Goal: Answer question/provide support: Answer question/provide support

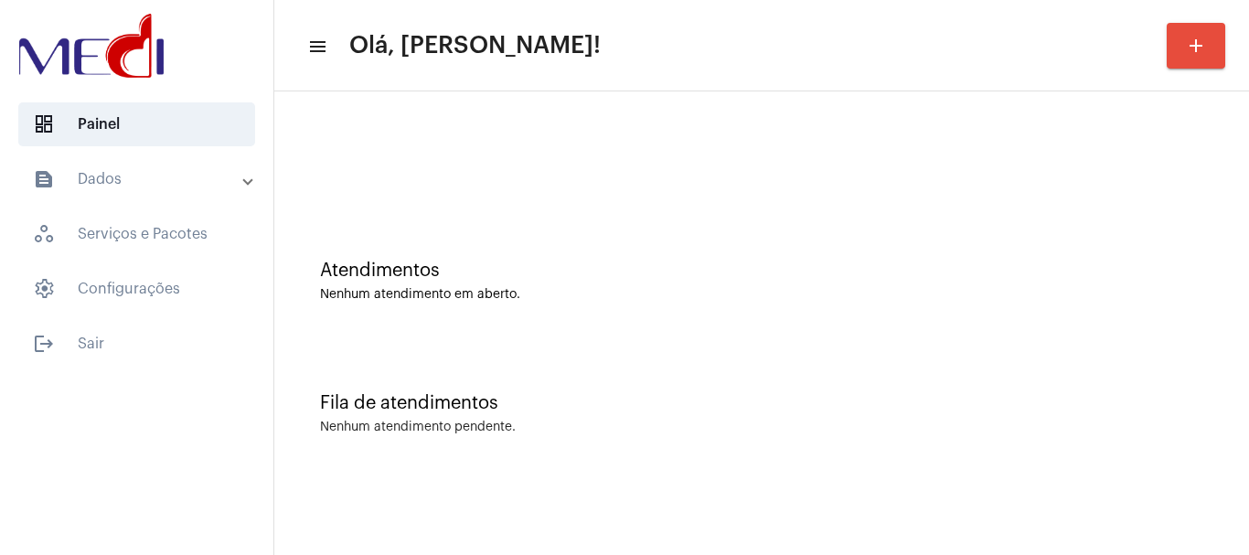
click at [477, 327] on div "Atendimentos Nenhum atendimento em aberto." at bounding box center [762, 272] width 957 height 133
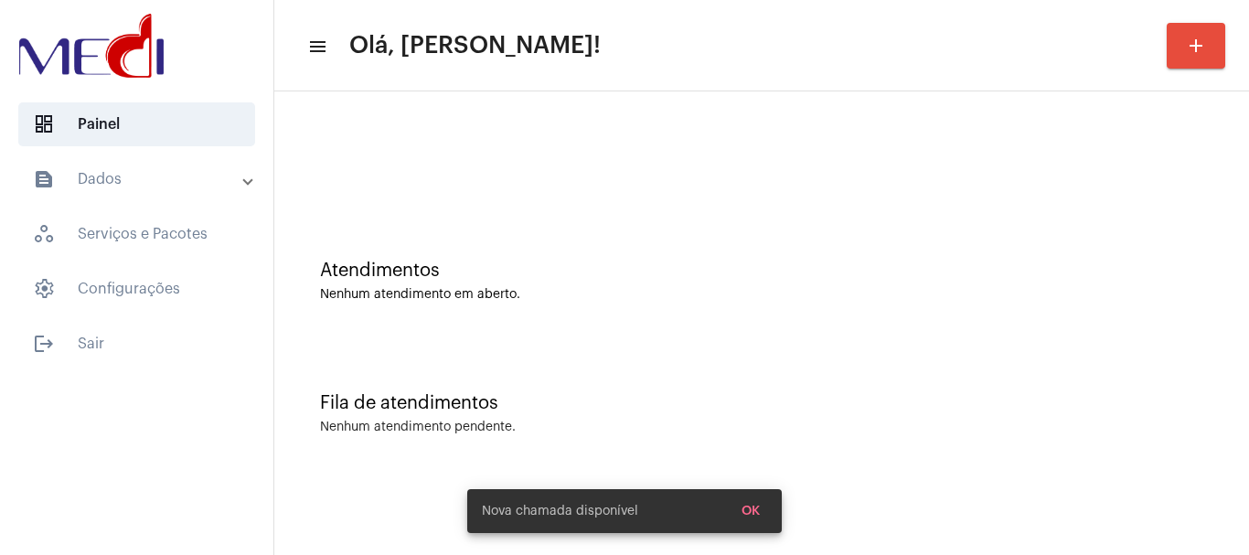
click at [573, 249] on div "Atendimentos Nenhum atendimento em aberto." at bounding box center [762, 272] width 957 height 133
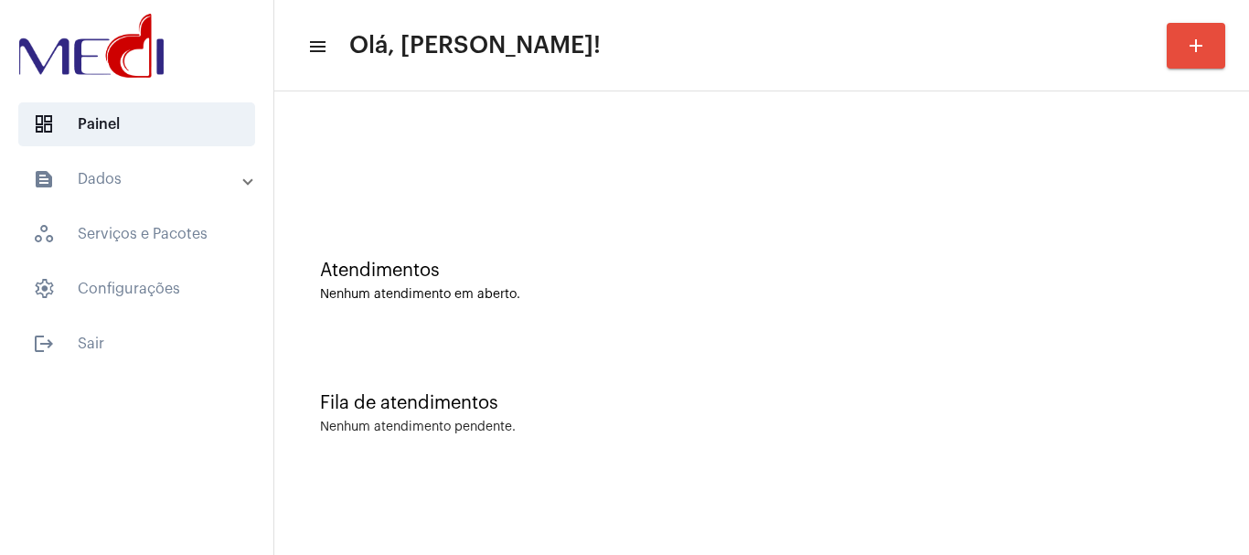
drag, startPoint x: 551, startPoint y: 322, endPoint x: 608, endPoint y: 165, distance: 167.5
click at [551, 319] on div "Atendimentos Nenhum atendimento em aberto." at bounding box center [762, 272] width 957 height 133
click at [498, 194] on div at bounding box center [762, 153] width 957 height 105
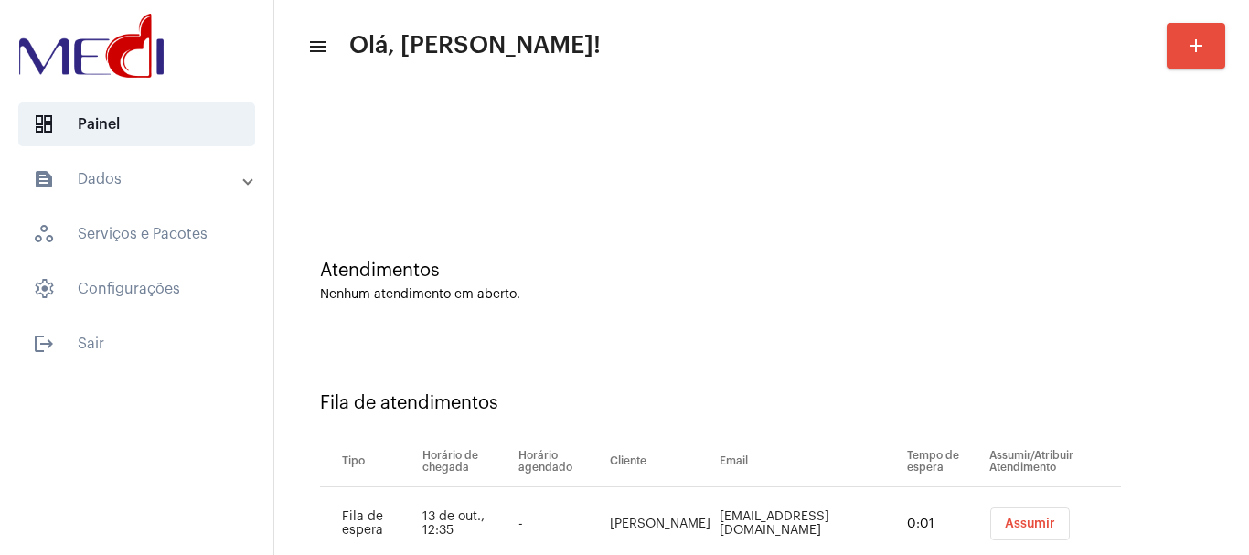
click at [1005, 523] on span "Assumir" at bounding box center [1030, 524] width 50 height 13
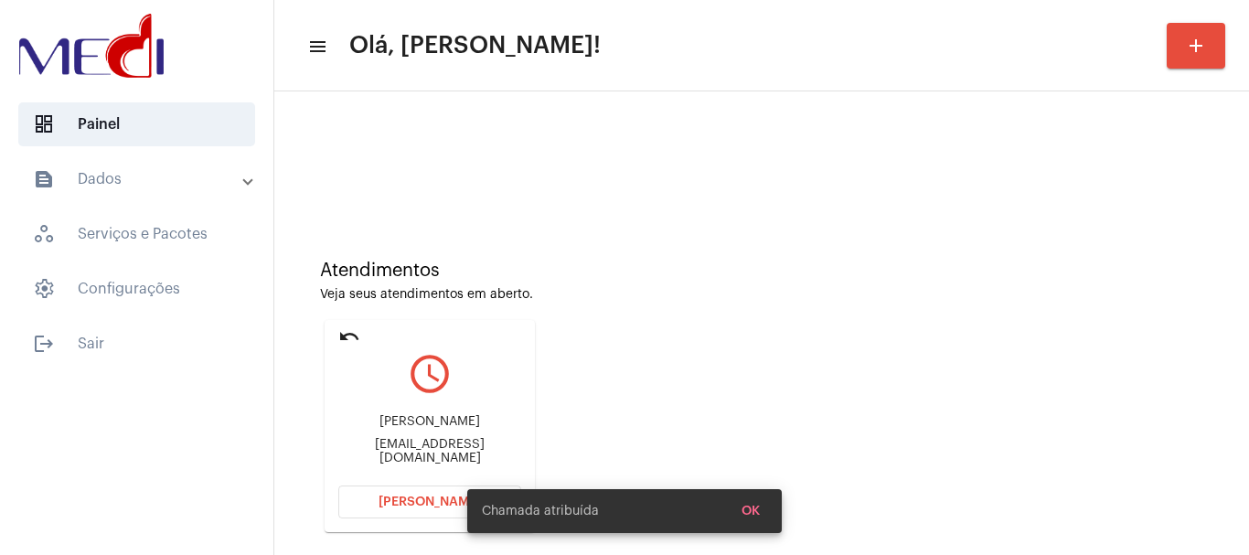
scroll to position [160, 0]
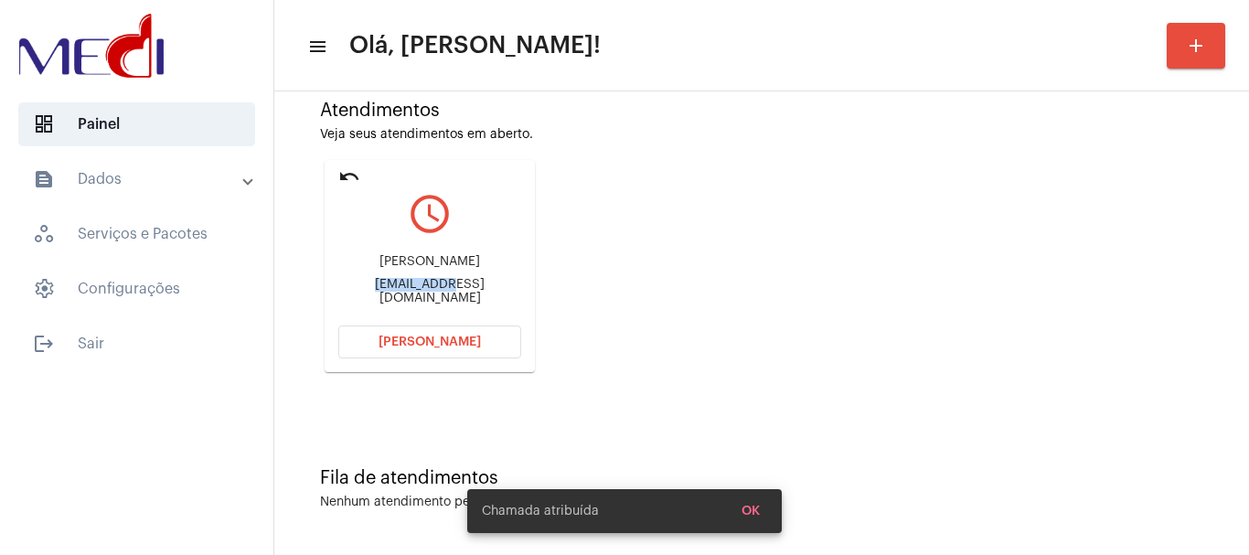
drag, startPoint x: 332, startPoint y: 287, endPoint x: 406, endPoint y: 293, distance: 74.3
click at [406, 293] on mat-card "undo query_builder Fabiana fabianapiresmaia@yahoo.com.br Abrir Chamada" at bounding box center [430, 266] width 210 height 212
copy div "fabianapire"
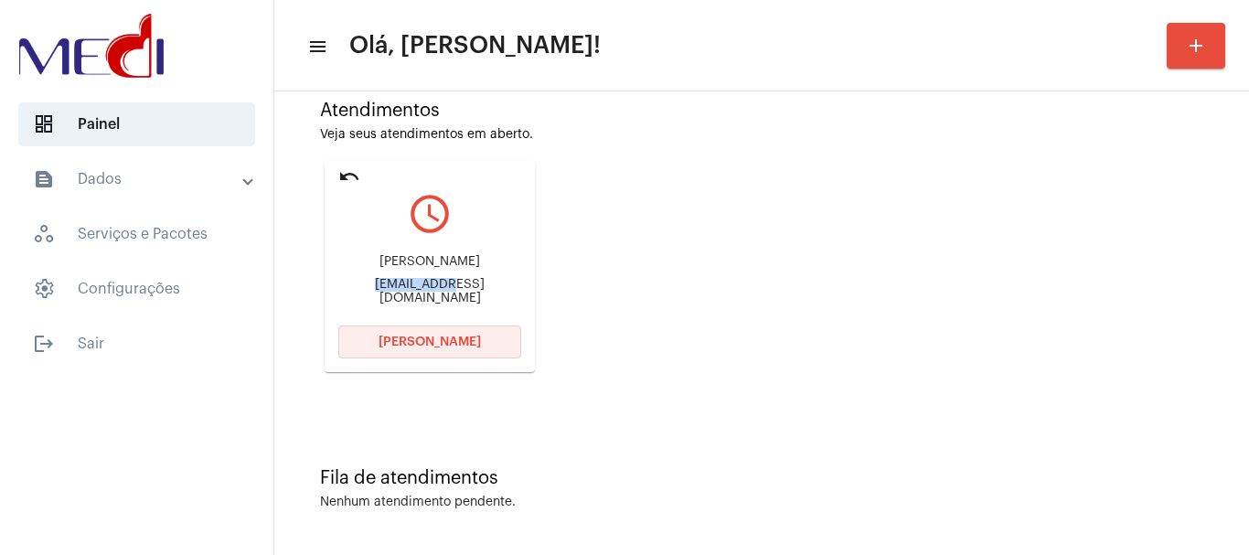
click at [455, 338] on span "[PERSON_NAME]" at bounding box center [430, 342] width 102 height 13
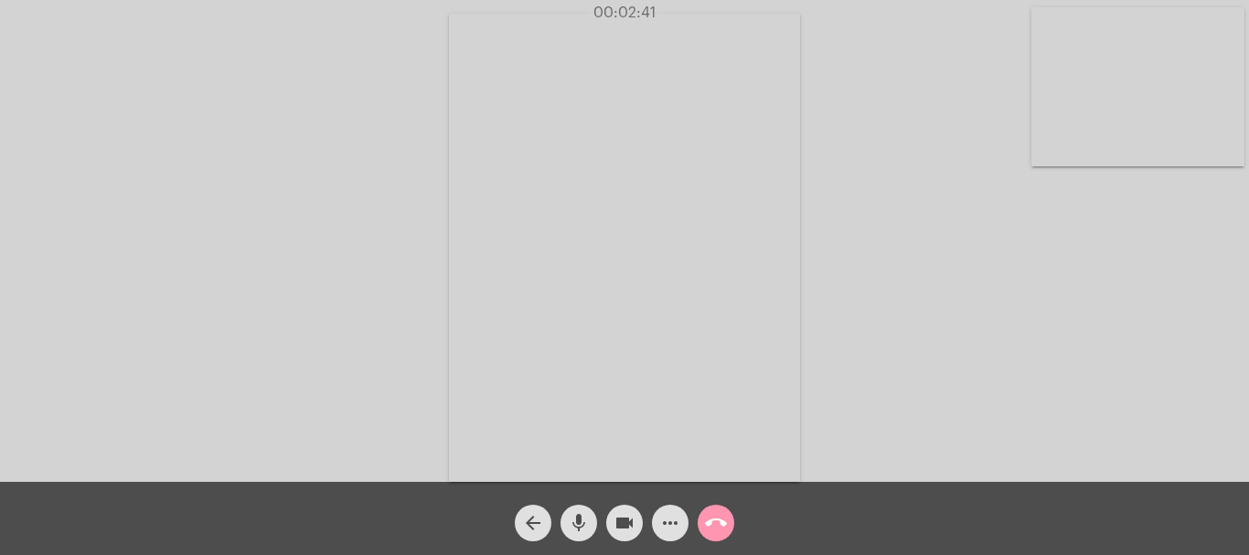
click at [713, 527] on mat-icon "call_end" at bounding box center [716, 523] width 22 height 22
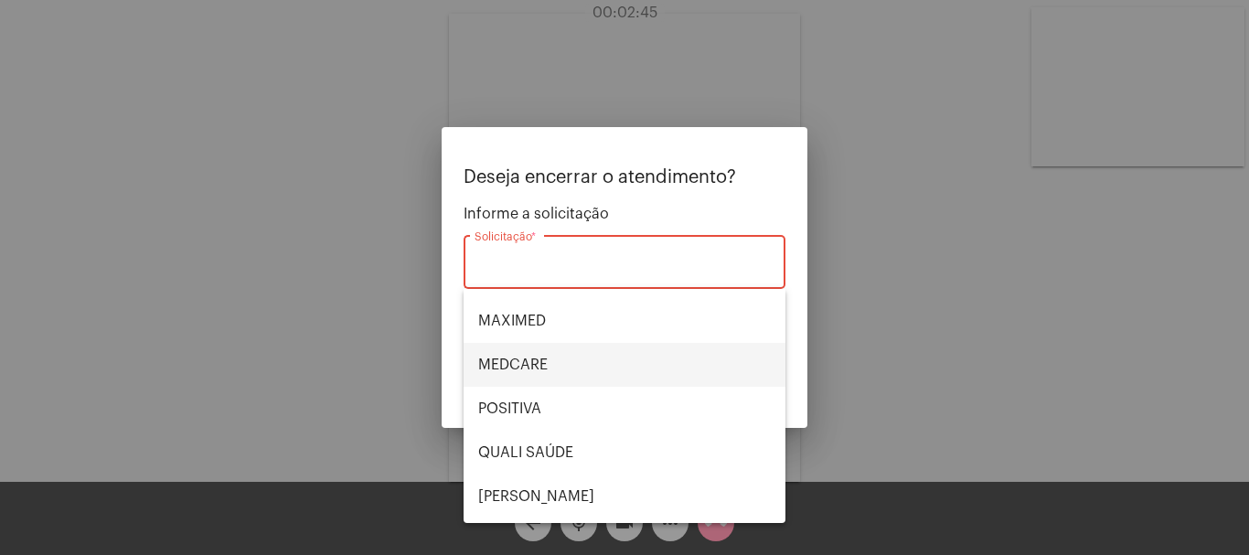
scroll to position [106, 0]
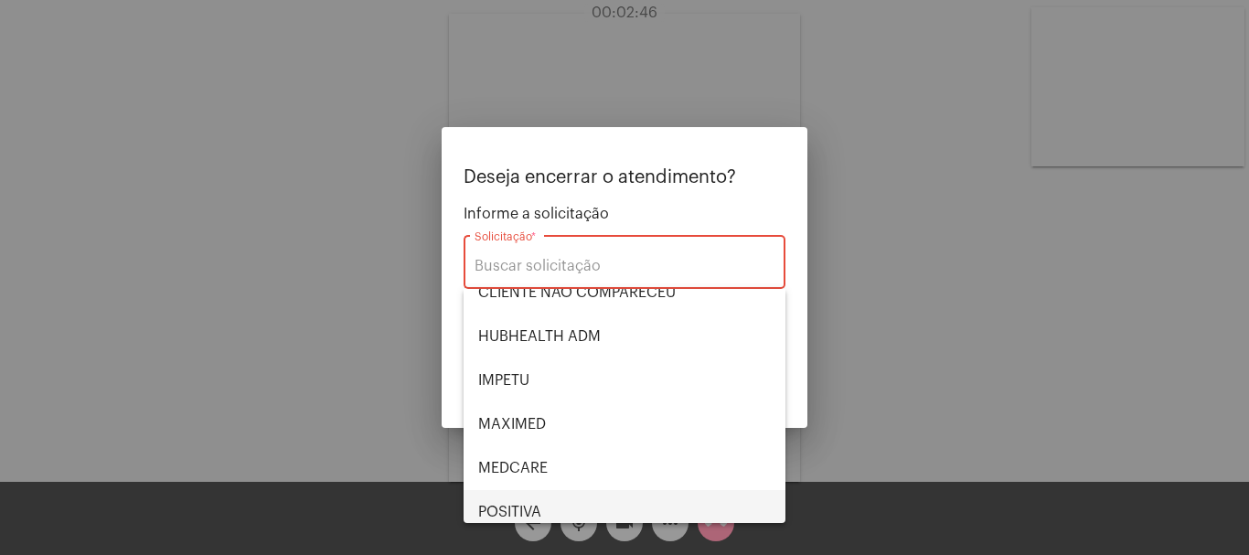
drag, startPoint x: 556, startPoint y: 498, endPoint x: 510, endPoint y: 403, distance: 105.5
click at [555, 498] on span "POSITIVA" at bounding box center [624, 512] width 293 height 44
type input "POSITIVA"
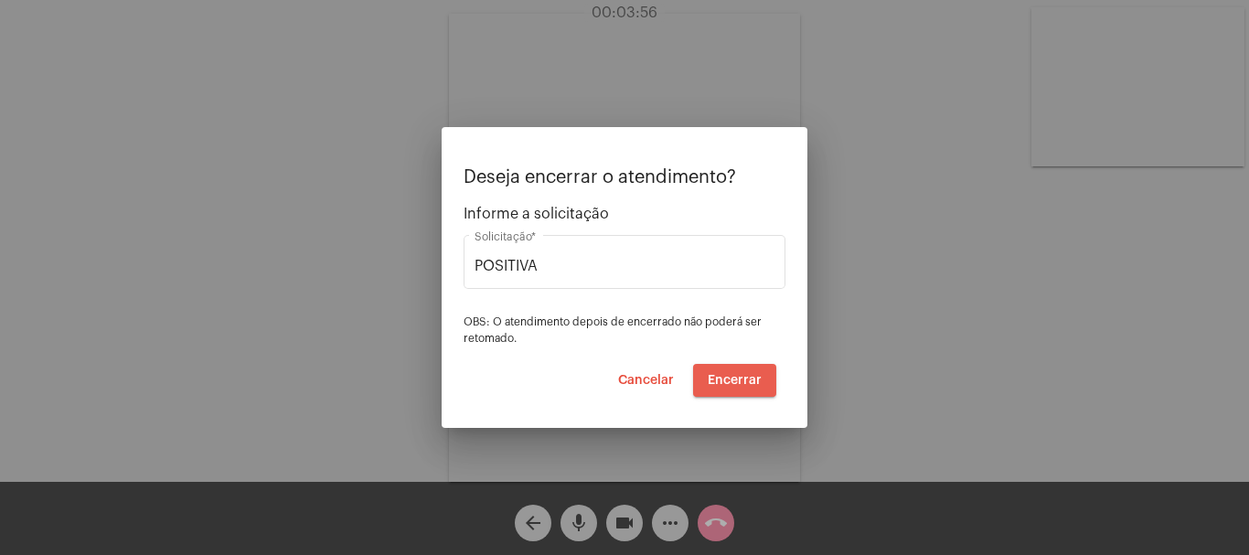
click at [742, 380] on span "Encerrar" at bounding box center [735, 380] width 54 height 13
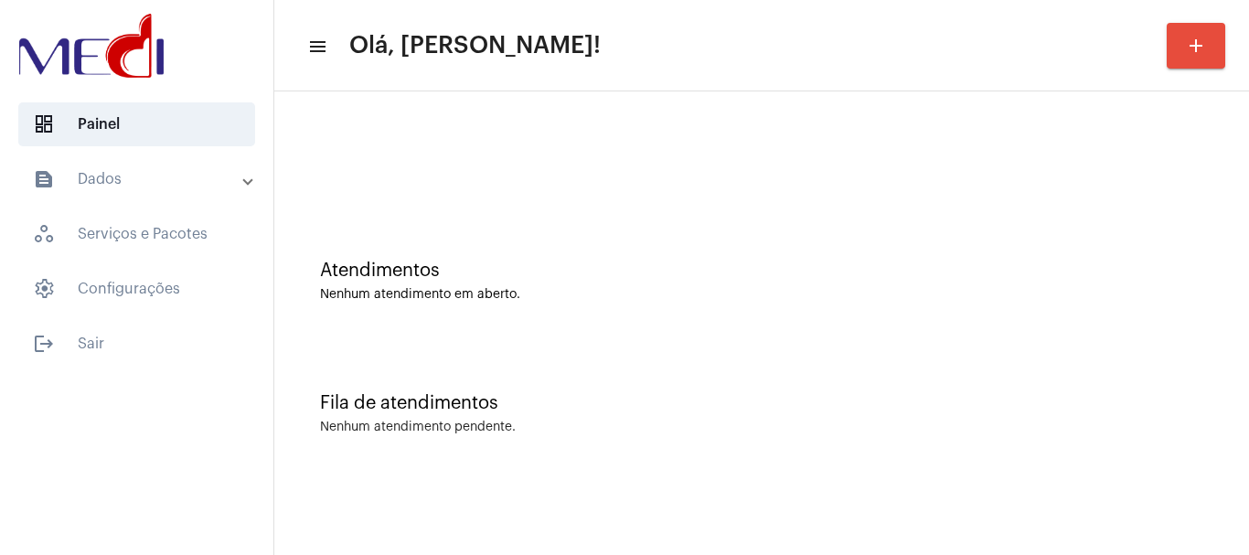
click at [459, 244] on div "Atendimentos Nenhum atendimento em aberto." at bounding box center [762, 272] width 957 height 133
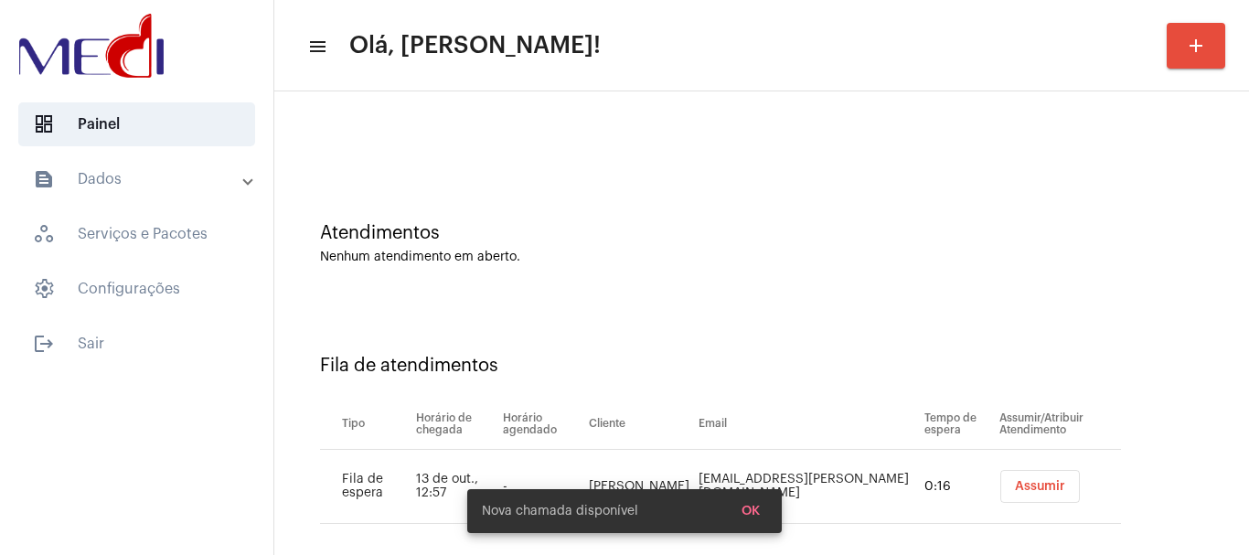
scroll to position [56, 0]
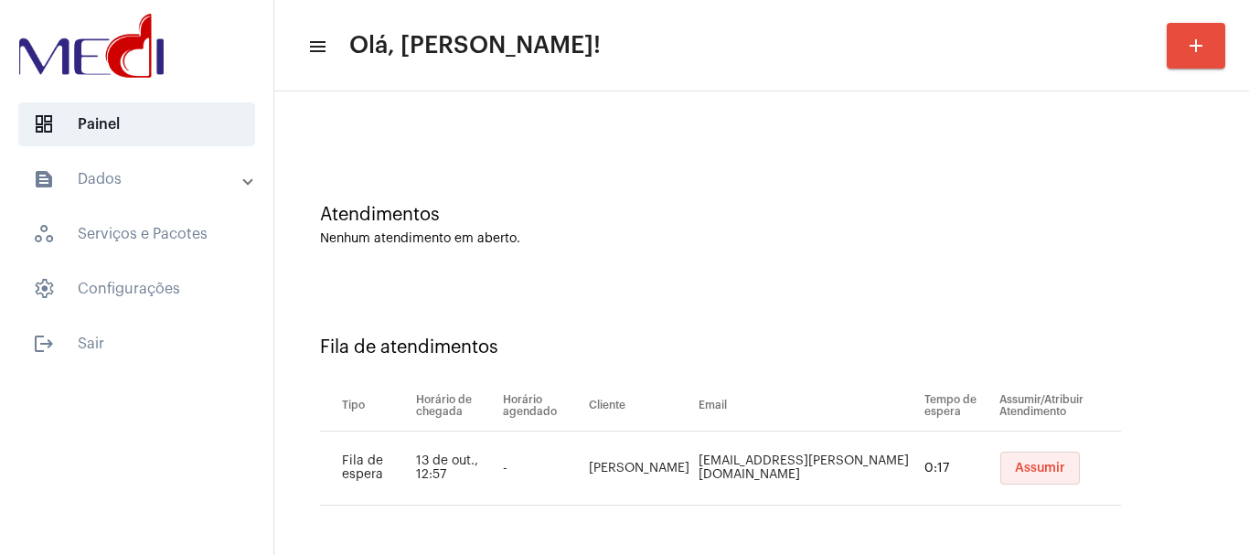
click at [1011, 459] on button "Assumir" at bounding box center [1041, 468] width 80 height 33
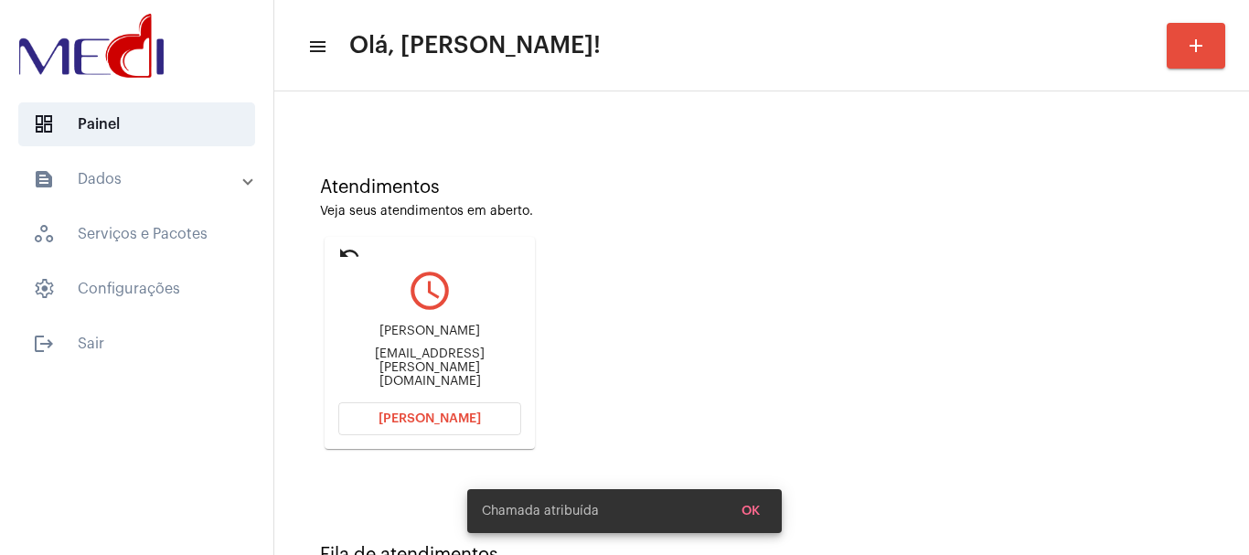
scroll to position [160, 0]
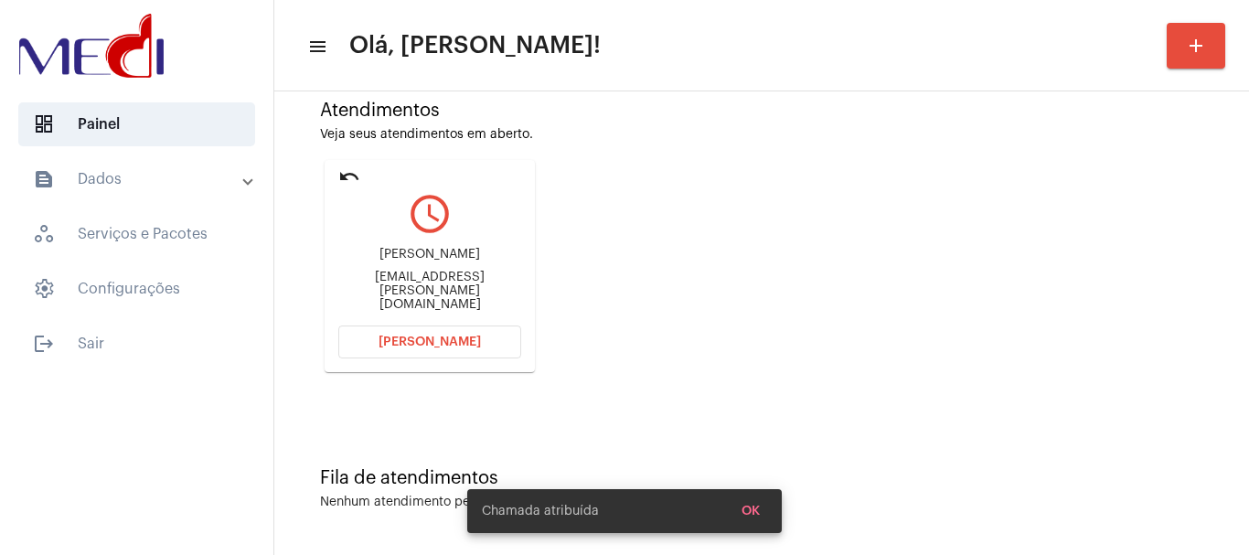
drag, startPoint x: 380, startPoint y: 260, endPoint x: 478, endPoint y: 263, distance: 98.8
click at [478, 263] on div "[PERSON_NAME] [PERSON_NAME][EMAIL_ADDRESS][DOMAIN_NAME]" at bounding box center [429, 280] width 183 height 82
copy div "[PERSON_NAME]"
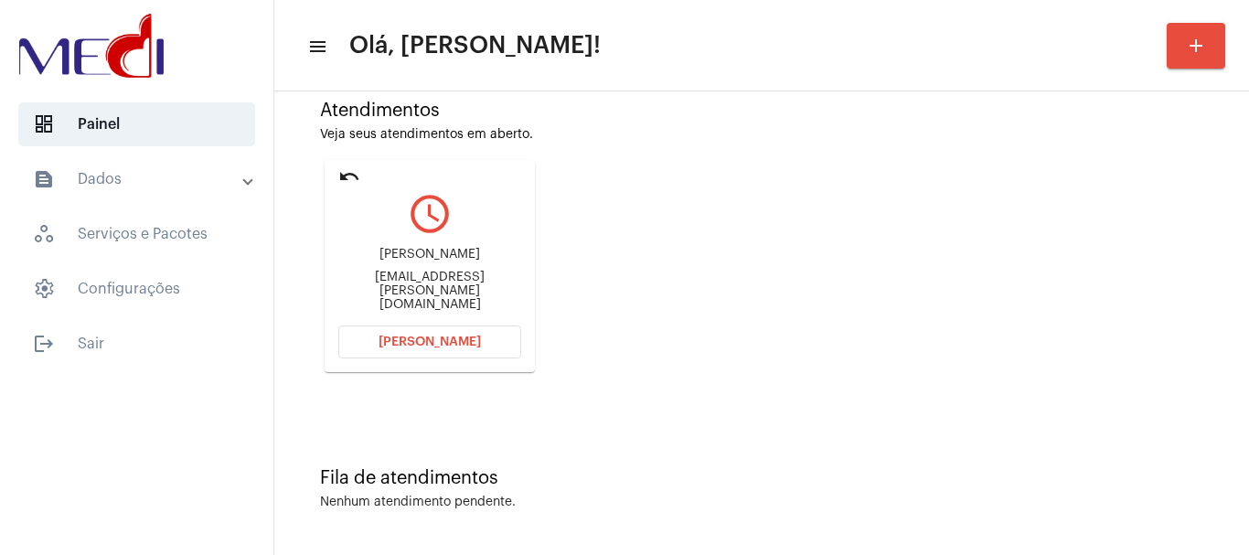
click at [348, 170] on mat-icon "undo" at bounding box center [349, 177] width 22 height 22
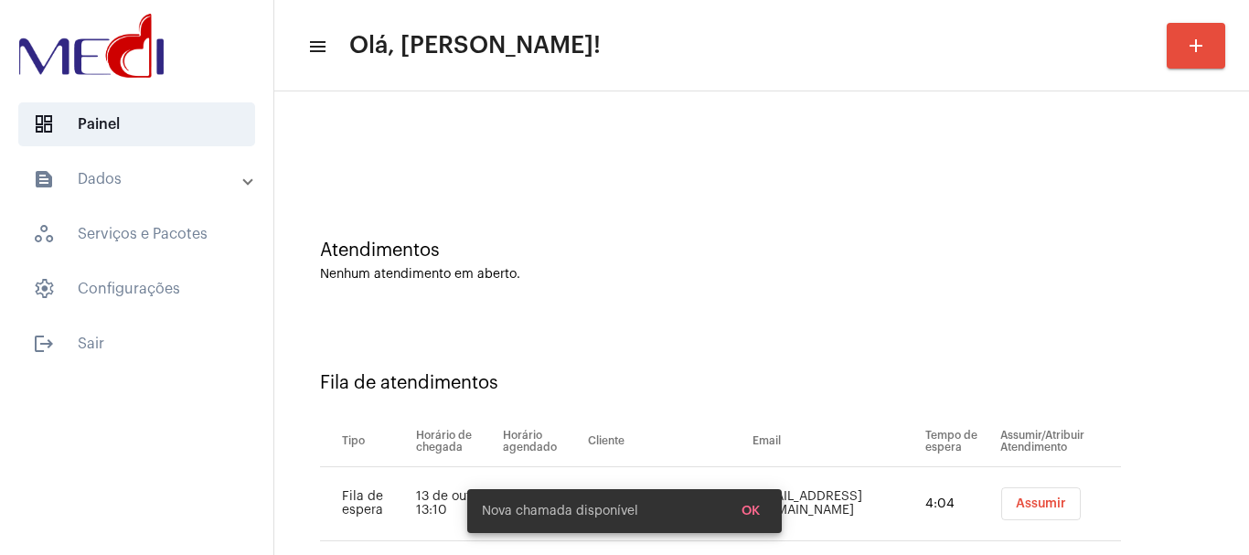
scroll to position [56, 0]
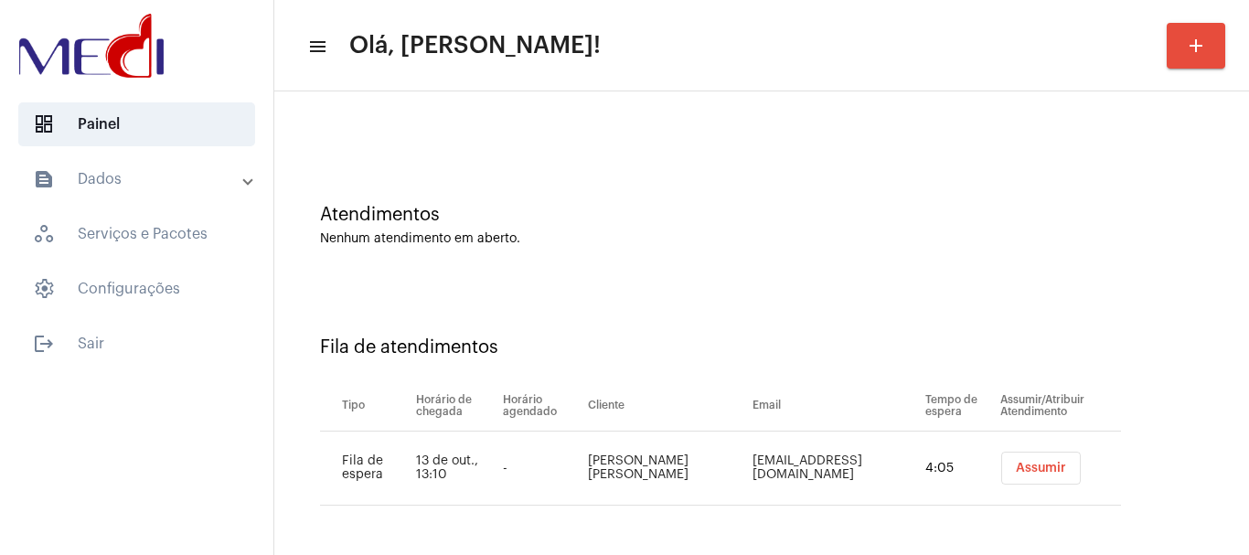
click at [1008, 477] on button "Assumir" at bounding box center [1042, 468] width 80 height 33
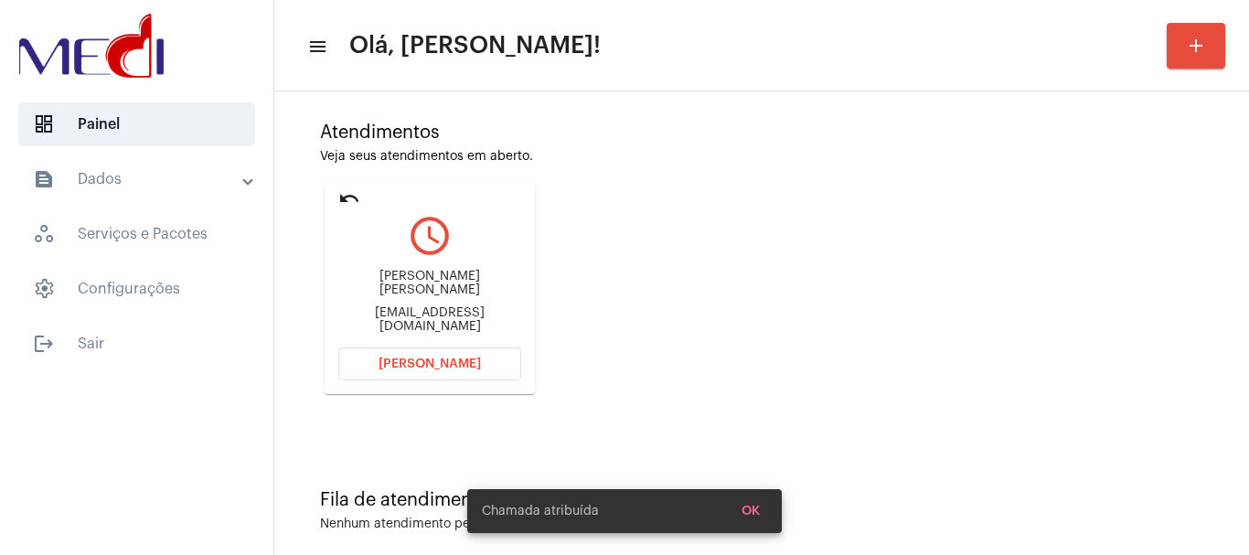
scroll to position [160, 0]
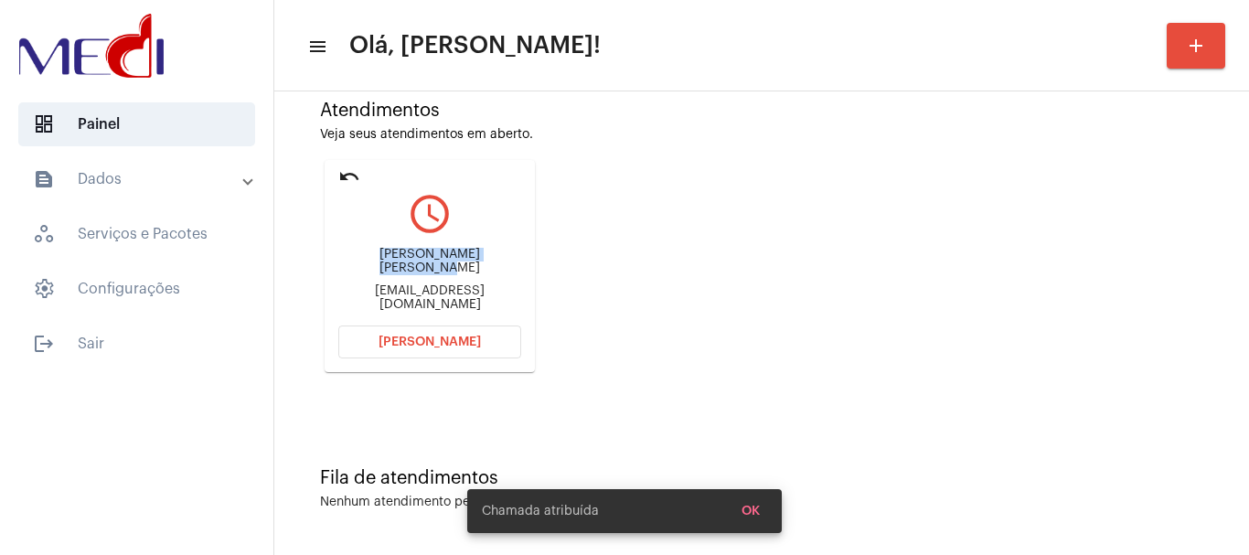
drag, startPoint x: 348, startPoint y: 265, endPoint x: 503, endPoint y: 245, distance: 155.9
click at [503, 245] on div "[PERSON_NAME] [PERSON_NAME] [EMAIL_ADDRESS][DOMAIN_NAME]" at bounding box center [429, 280] width 183 height 82
copy div "[PERSON_NAME] [PERSON_NAME]"
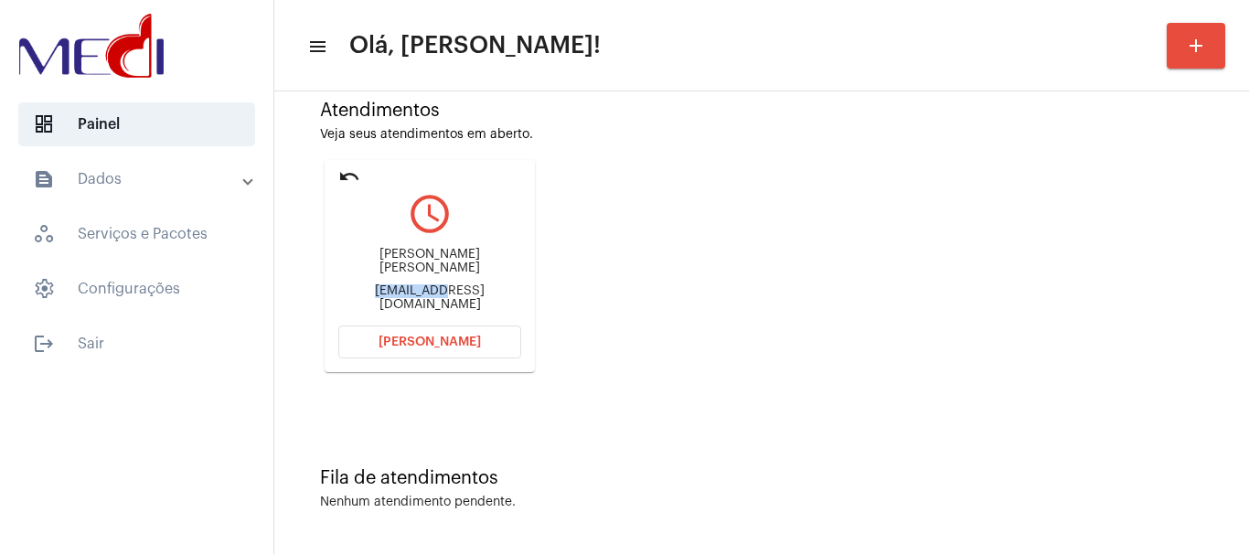
drag, startPoint x: 353, startPoint y: 283, endPoint x: 420, endPoint y: 283, distance: 66.8
click at [420, 283] on div "[PERSON_NAME] [PERSON_NAME] [EMAIL_ADDRESS][DOMAIN_NAME]" at bounding box center [429, 280] width 183 height 82
copy div "mateus_xnl"
drag, startPoint x: 348, startPoint y: 260, endPoint x: 510, endPoint y: 250, distance: 163.1
click at [510, 250] on div "[PERSON_NAME] [PERSON_NAME] [EMAIL_ADDRESS][DOMAIN_NAME]" at bounding box center [429, 280] width 183 height 82
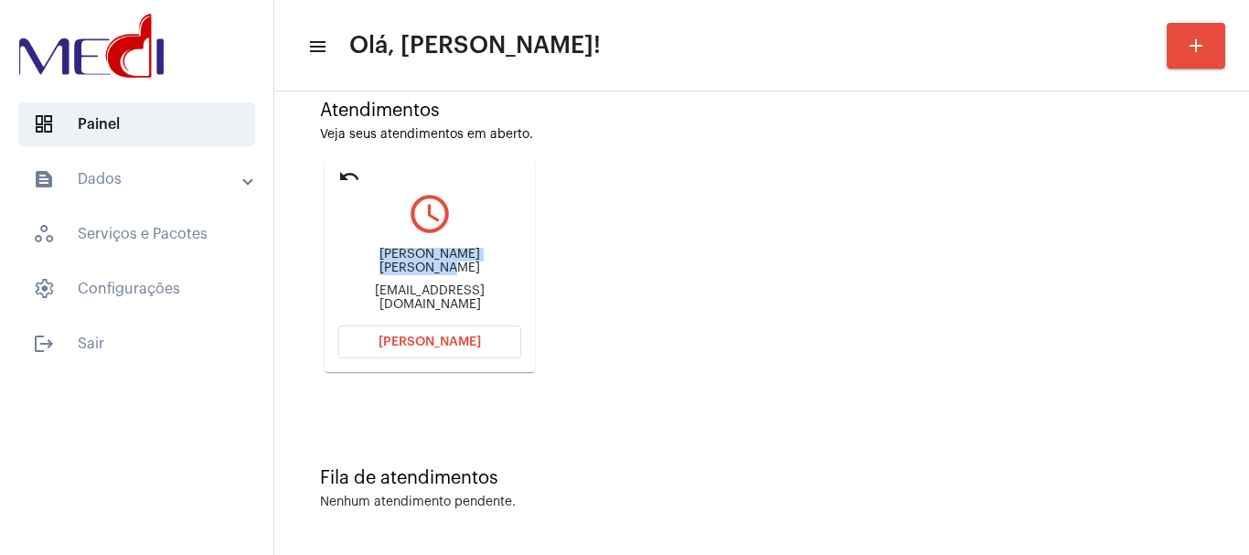
scroll to position [0, 0]
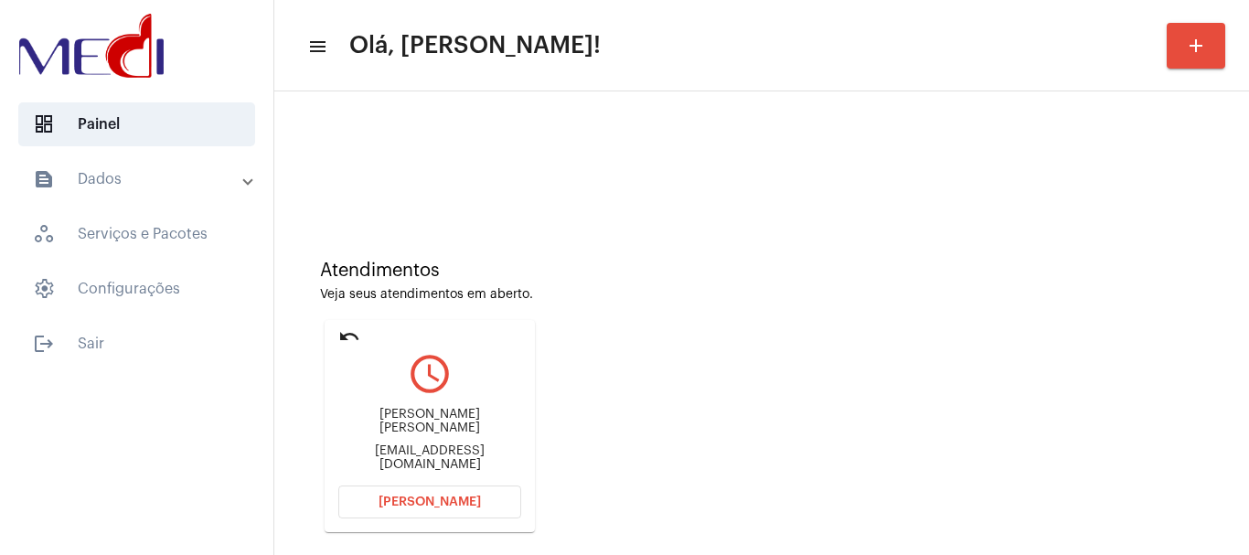
copy div "[PERSON_NAME] [PERSON_NAME]"
drag, startPoint x: 341, startPoint y: 421, endPoint x: 481, endPoint y: 411, distance: 140.3
click at [481, 411] on div "[PERSON_NAME] [PERSON_NAME] [EMAIL_ADDRESS][DOMAIN_NAME]" at bounding box center [429, 440] width 183 height 82
copy div "[PERSON_NAME]"
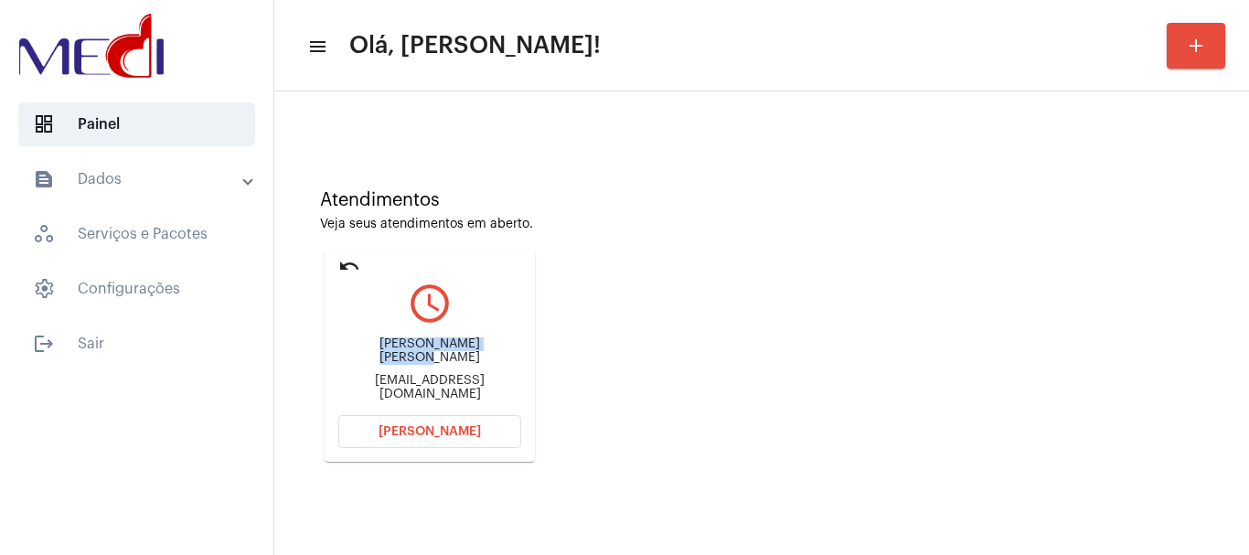
scroll to position [160, 0]
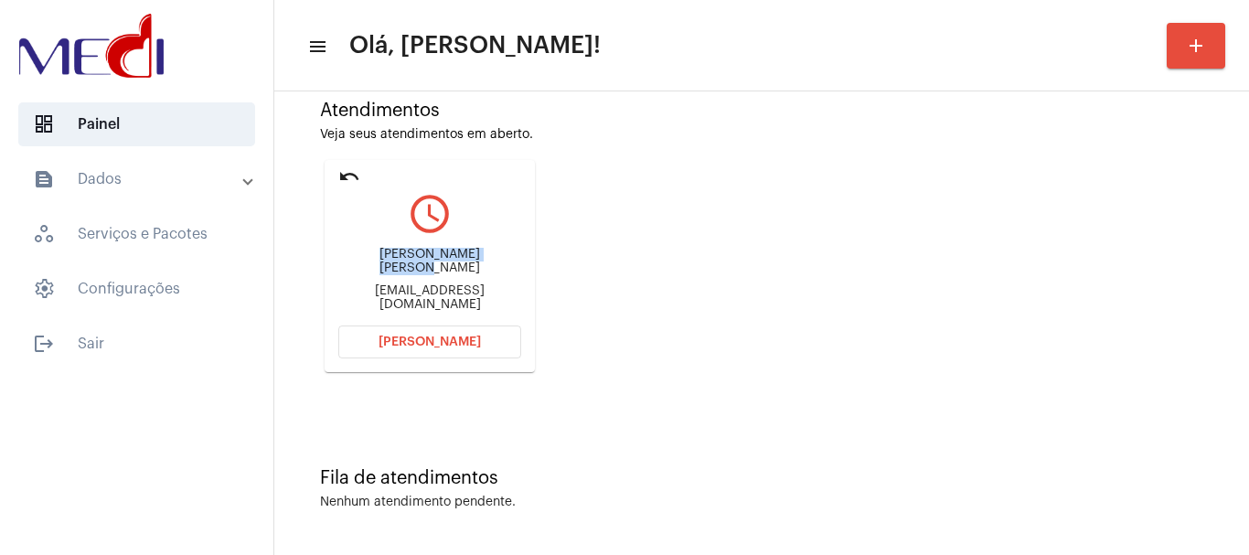
click at [424, 333] on button "[PERSON_NAME]" at bounding box center [429, 342] width 183 height 33
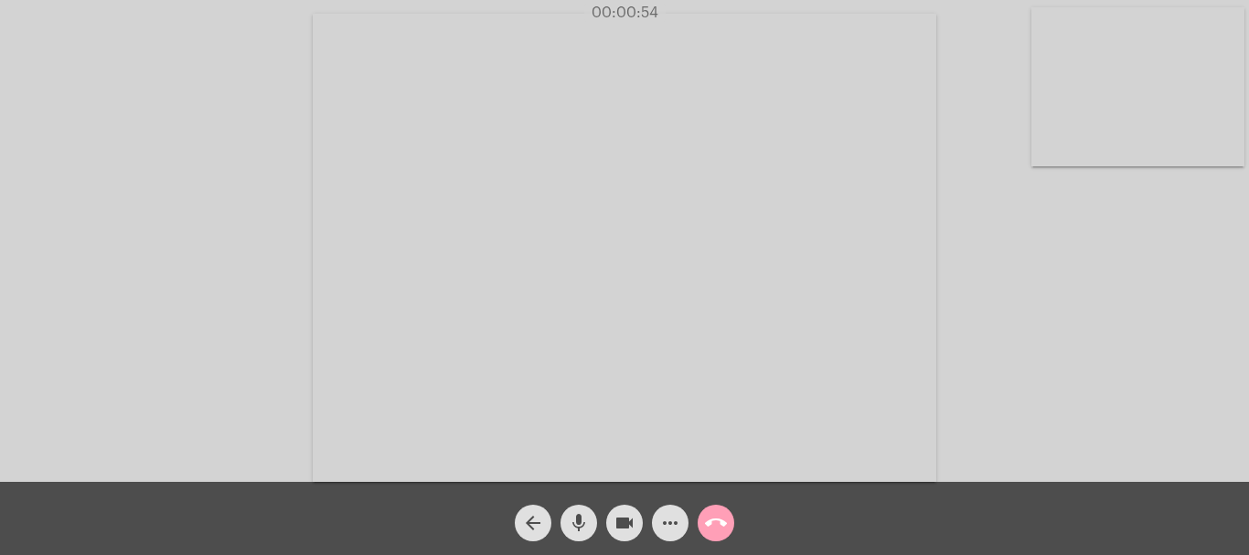
click at [721, 518] on mat-icon "call_end" at bounding box center [716, 523] width 22 height 22
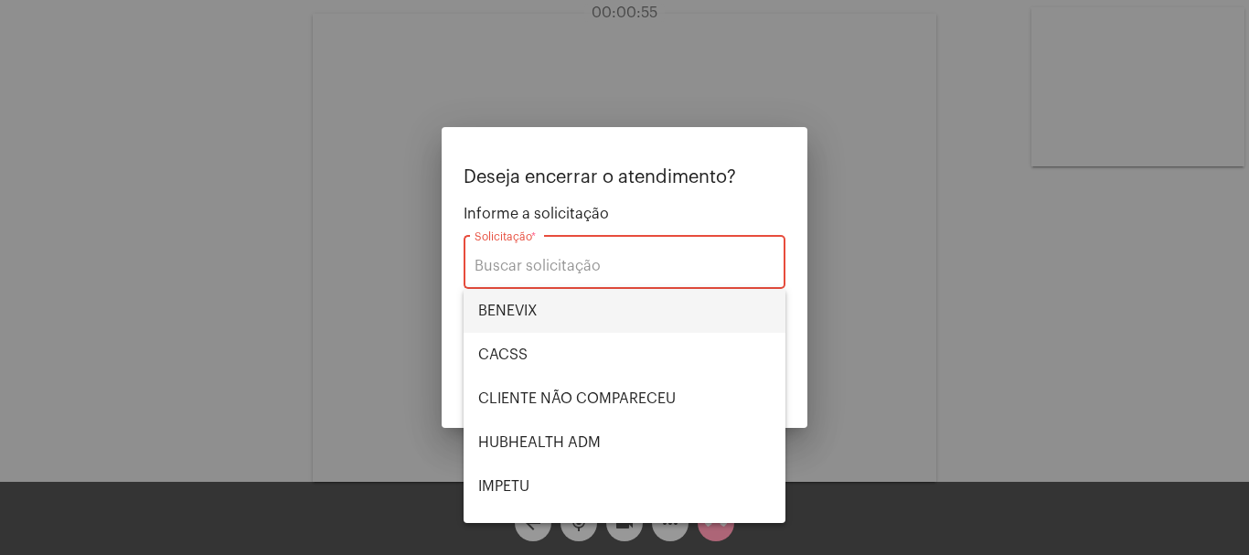
click at [600, 312] on span "BENEVIX" at bounding box center [624, 311] width 293 height 44
type input "BENEVIX"
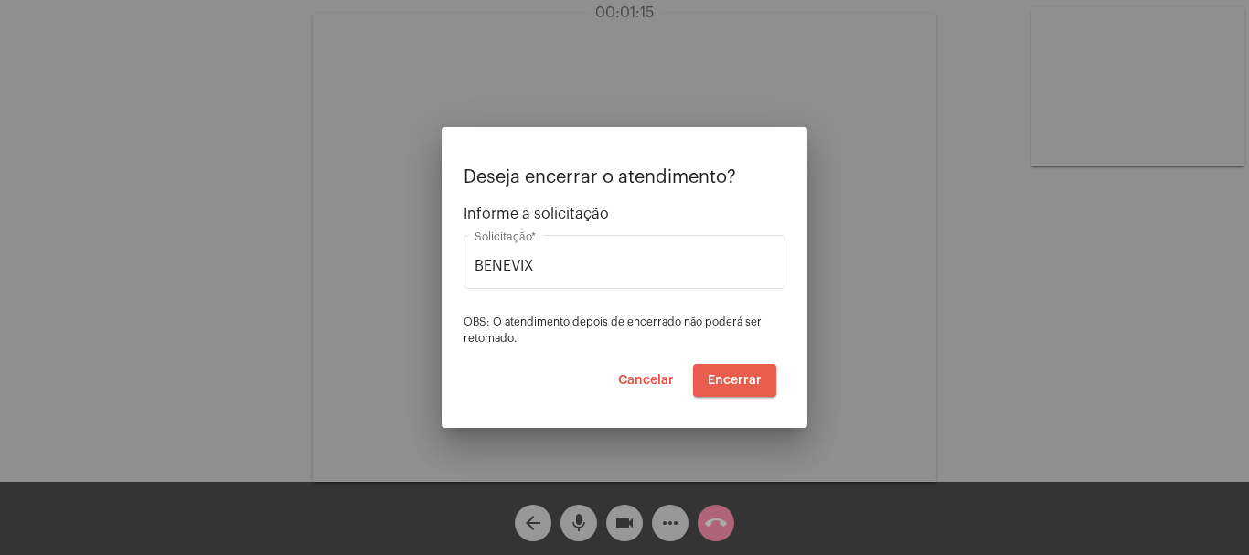
click at [722, 375] on span "Encerrar" at bounding box center [735, 380] width 54 height 13
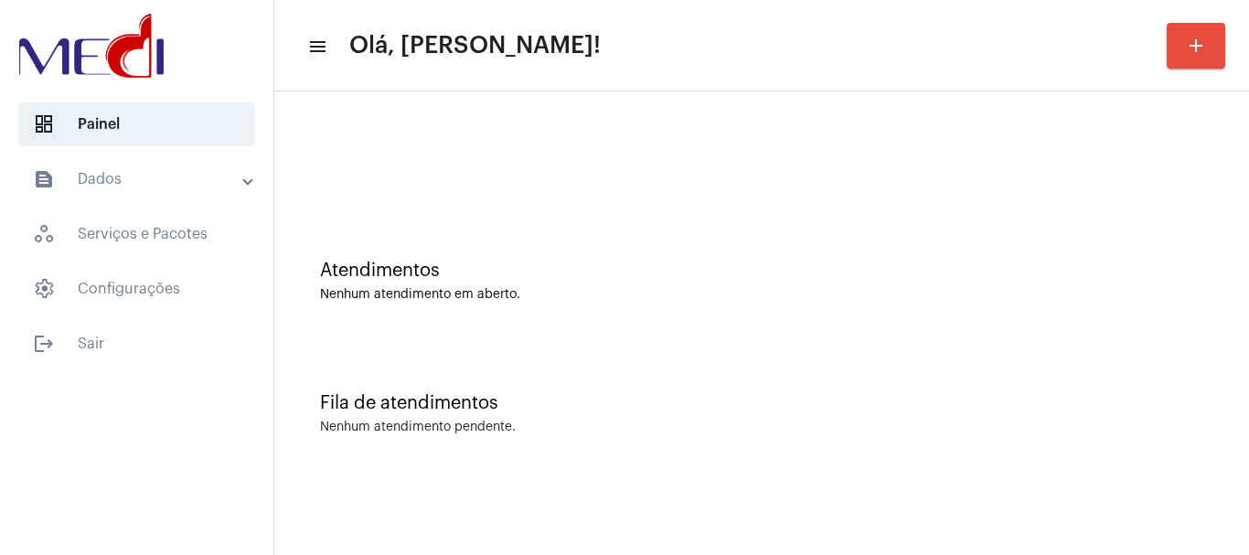
drag, startPoint x: 528, startPoint y: 376, endPoint x: 483, endPoint y: 397, distance: 49.5
click at [523, 374] on div "Fila de atendimentos Nenhum atendimento pendente." at bounding box center [762, 404] width 957 height 133
